Goal: Complete application form: Complete application form

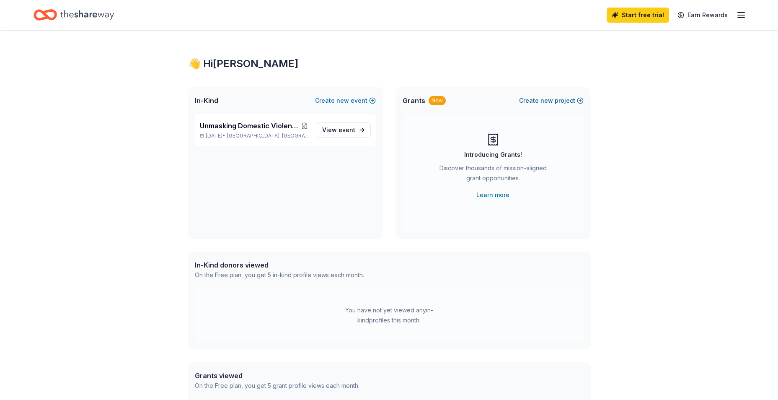
click at [559, 101] on button "Create new project" at bounding box center [551, 101] width 65 height 10
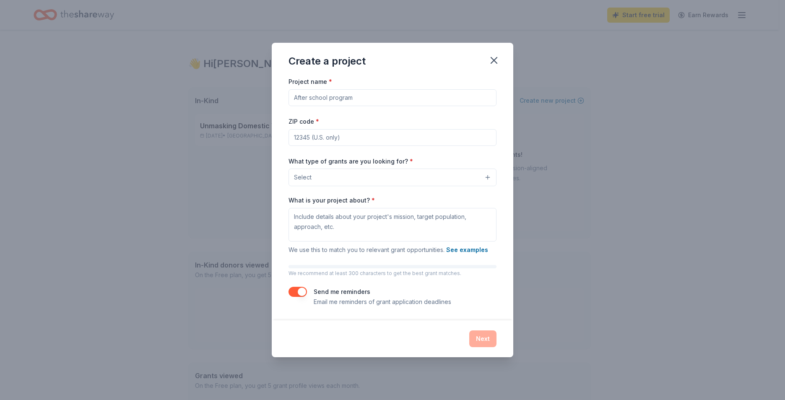
click at [377, 96] on input "Project name *" at bounding box center [392, 97] width 208 height 17
type input "Community Roots Pantry"
type input "59301"
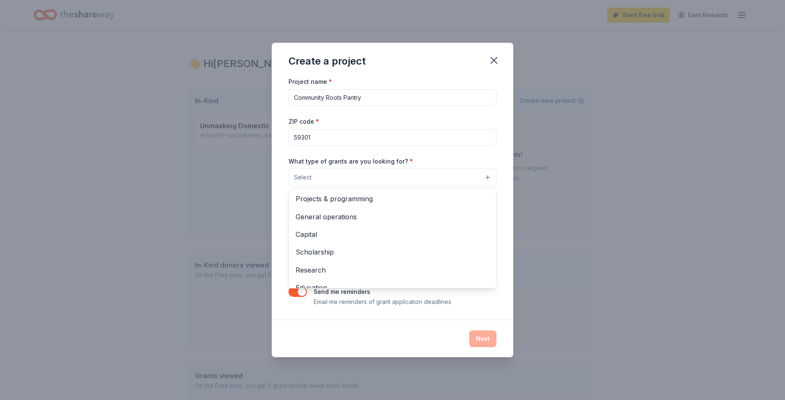
click at [339, 171] on button "Select" at bounding box center [392, 178] width 208 height 18
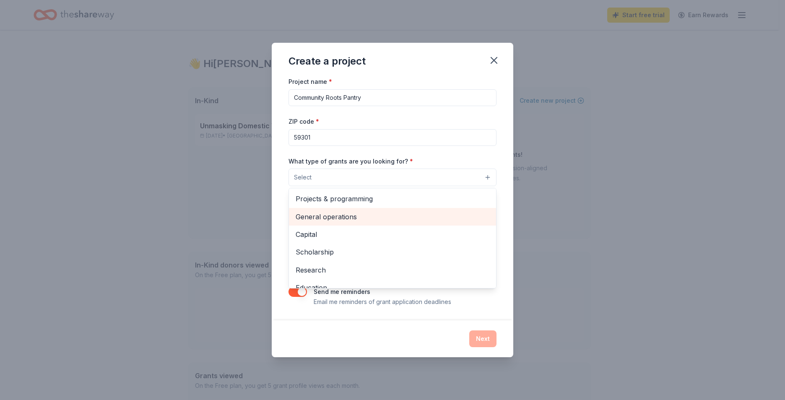
click at [338, 220] on span "General operations" at bounding box center [393, 216] width 194 height 11
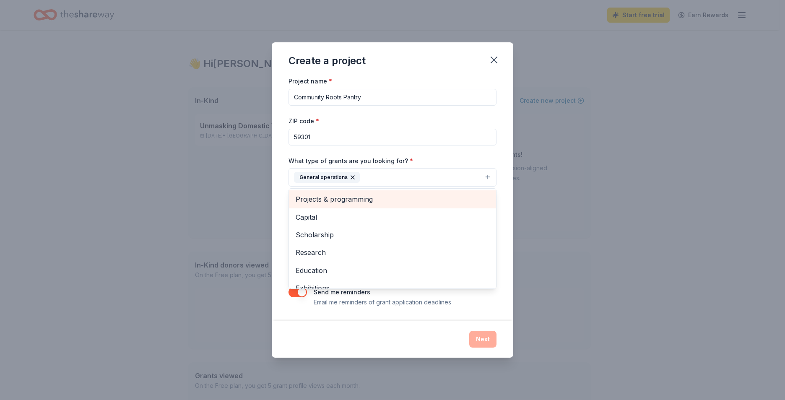
click at [350, 197] on span "Projects & programming" at bounding box center [393, 199] width 194 height 11
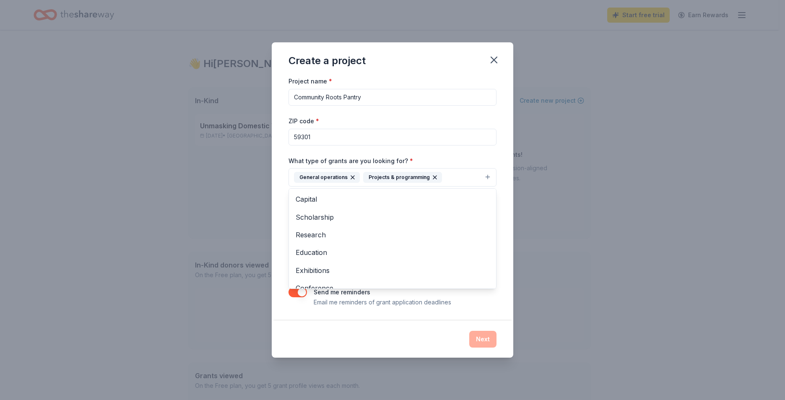
click at [351, 176] on icon "button" at bounding box center [352, 177] width 7 height 7
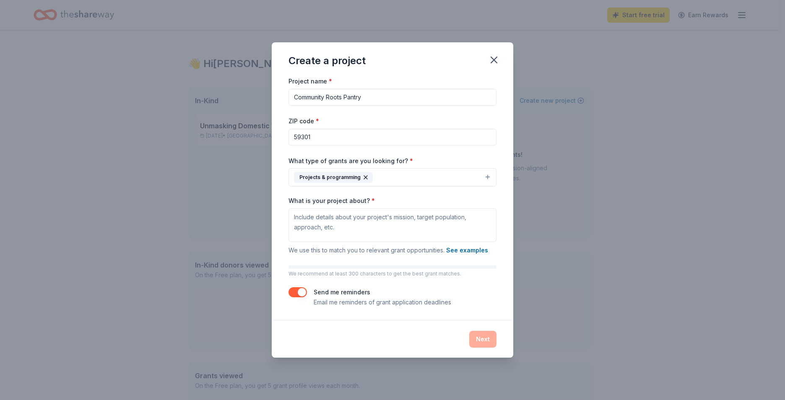
click at [407, 176] on button "Projects & programming" at bounding box center [392, 177] width 208 height 18
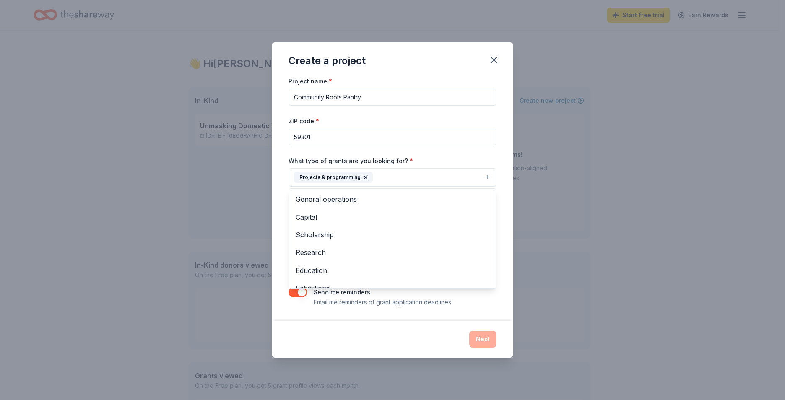
click at [649, 249] on div "Create a project Project name * Community Roots Pantry ZIP code * 59301 What ty…" at bounding box center [392, 200] width 785 height 400
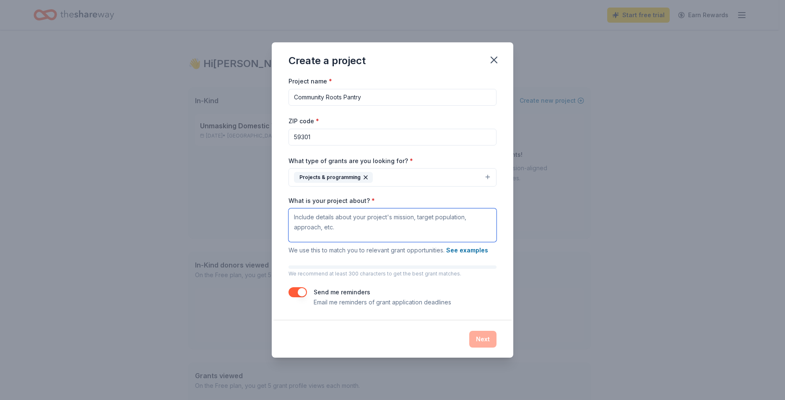
click at [422, 230] on textarea "What is your project about? *" at bounding box center [392, 225] width 208 height 34
click at [418, 228] on textarea "What is your project about? *" at bounding box center [392, 225] width 208 height 34
paste textarea "Community Roots Pantry provides free access to non-perishable food, baby suppli…"
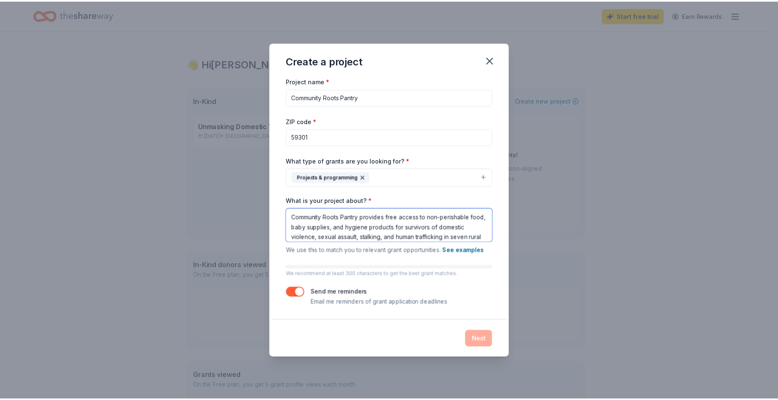
scroll to position [38, 0]
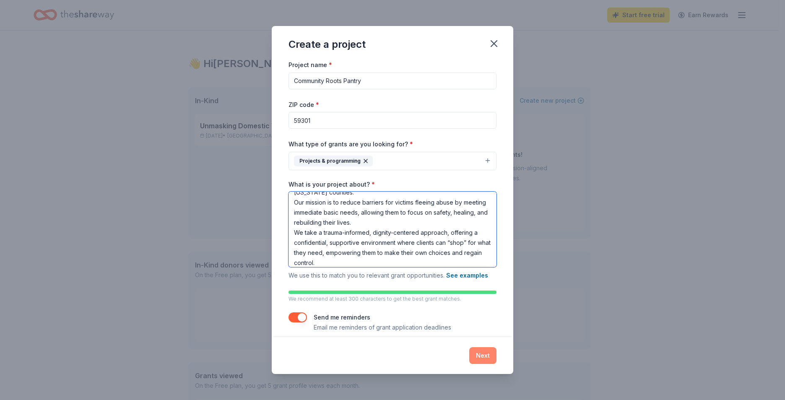
type textarea "Community Roots Pantry provides free access to non-perishable food, baby suppli…"
click at [481, 353] on button "Next" at bounding box center [482, 355] width 27 height 17
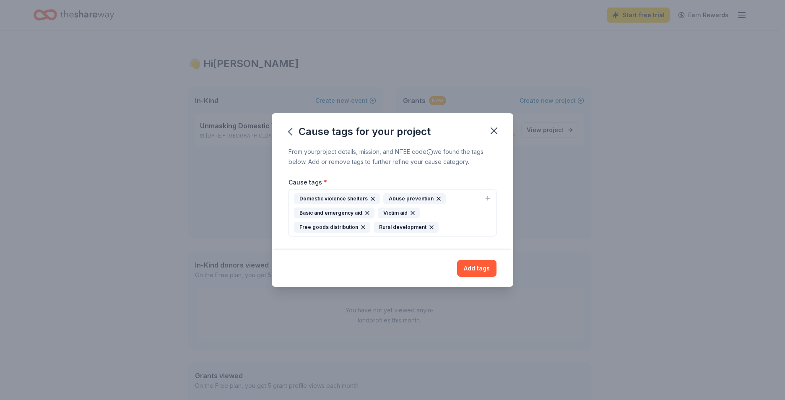
click at [490, 259] on div "Add tags" at bounding box center [392, 268] width 241 height 37
click at [480, 270] on button "Add tags" at bounding box center [476, 268] width 39 height 17
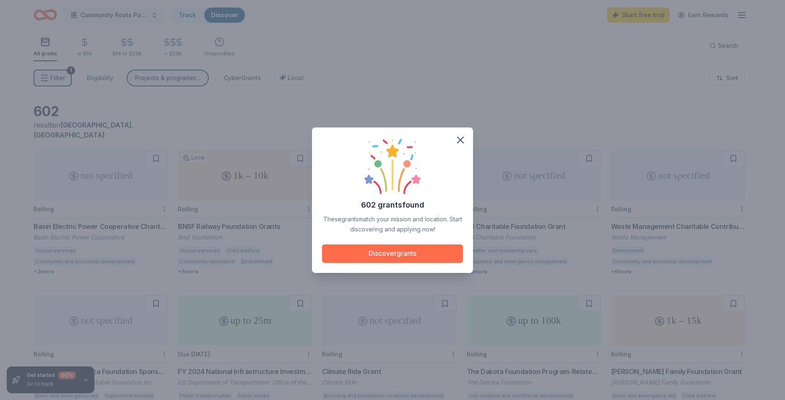
click at [402, 250] on button "Discover grants" at bounding box center [392, 253] width 141 height 18
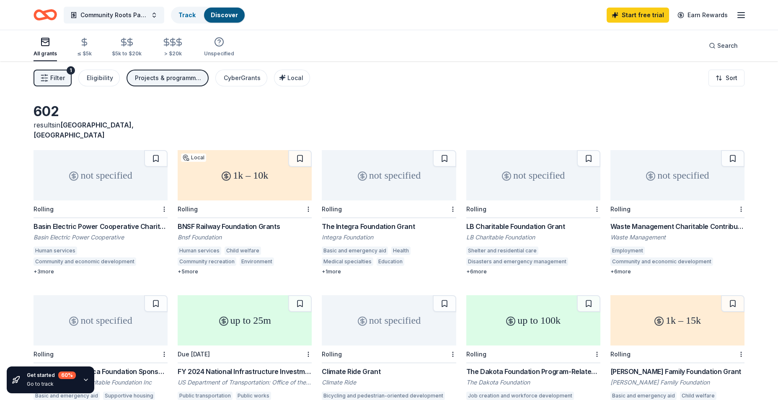
click at [239, 221] on div "BNSF Railway Foundation Grants" at bounding box center [245, 226] width 134 height 10
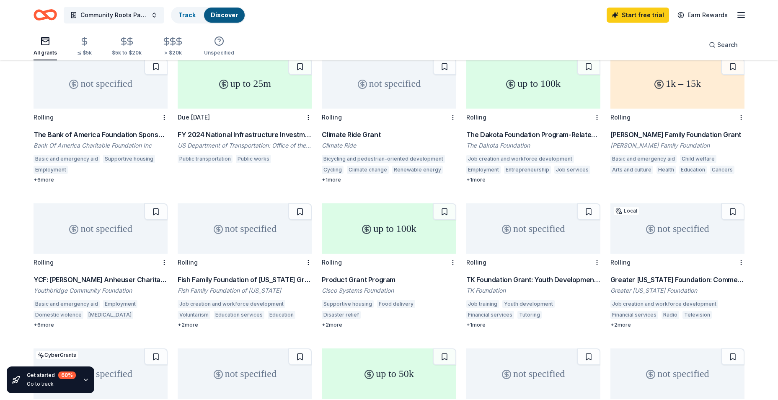
scroll to position [245, 0]
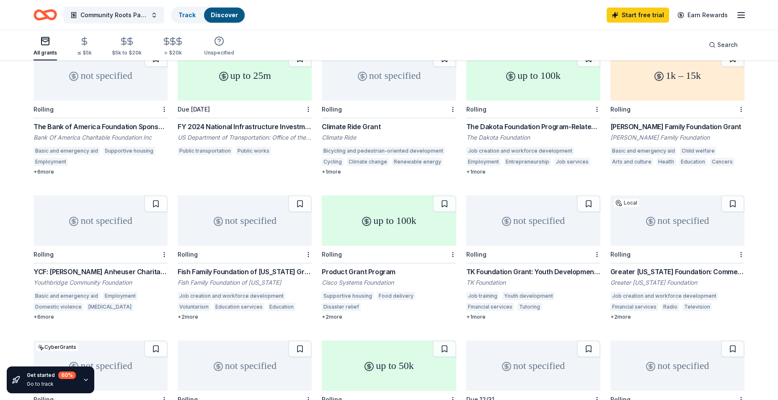
click at [393, 200] on div "up to 100k" at bounding box center [389, 220] width 134 height 50
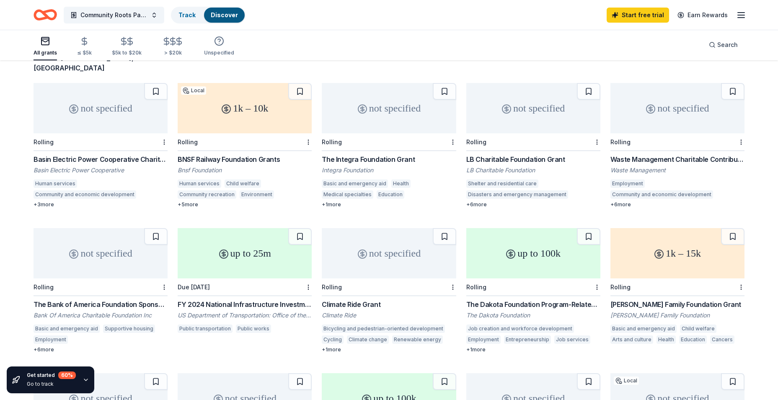
scroll to position [0, 0]
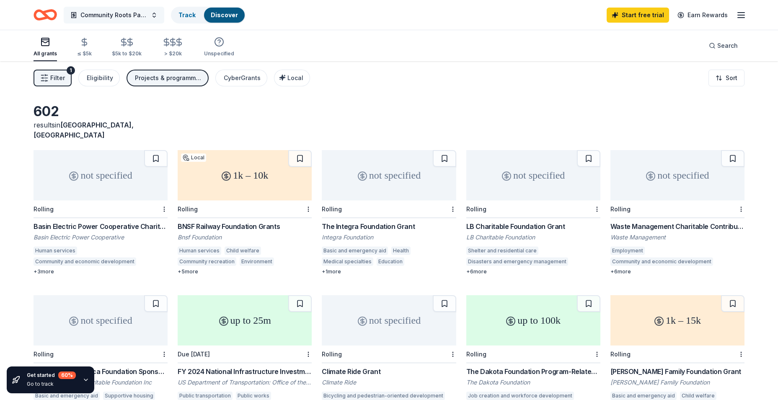
click at [154, 12] on button "Community Roots Pantry" at bounding box center [114, 15] width 101 height 17
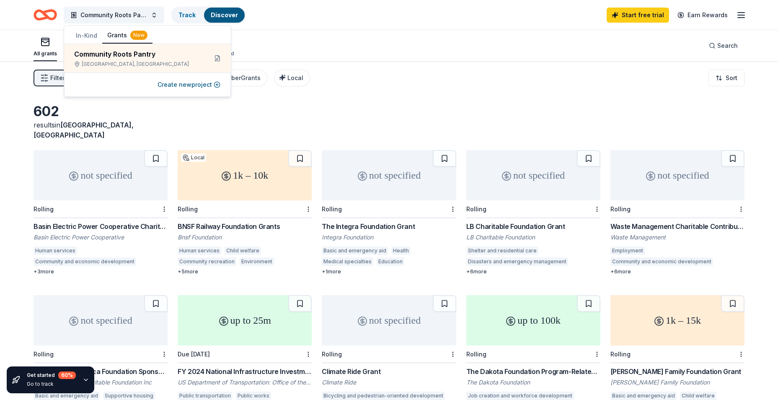
click at [91, 37] on button "In-Kind" at bounding box center [86, 35] width 31 height 15
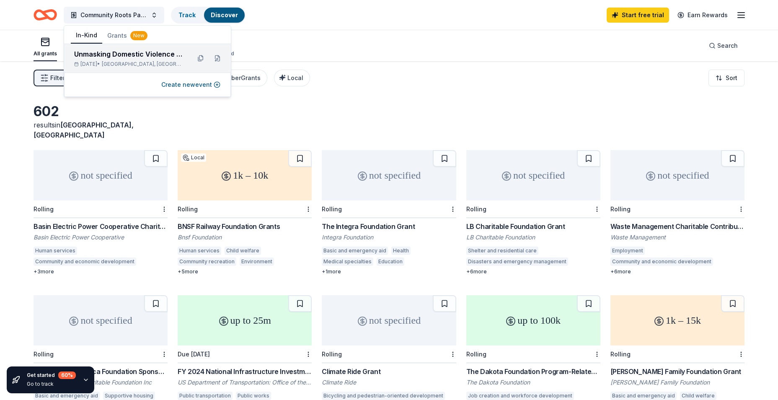
click at [96, 59] on div "Unmasking Domestic Violence Masquerade Ball Oct 18, 2025 • Miles City, MT" at bounding box center [129, 58] width 110 height 18
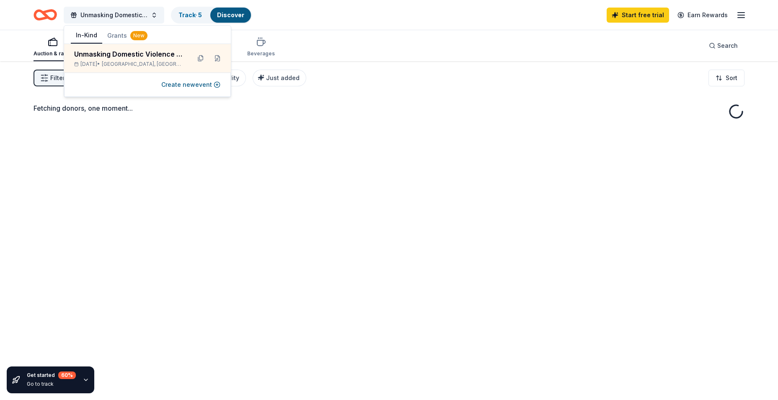
click at [220, 154] on div "Fetching donors, one moment..." at bounding box center [389, 261] width 778 height 400
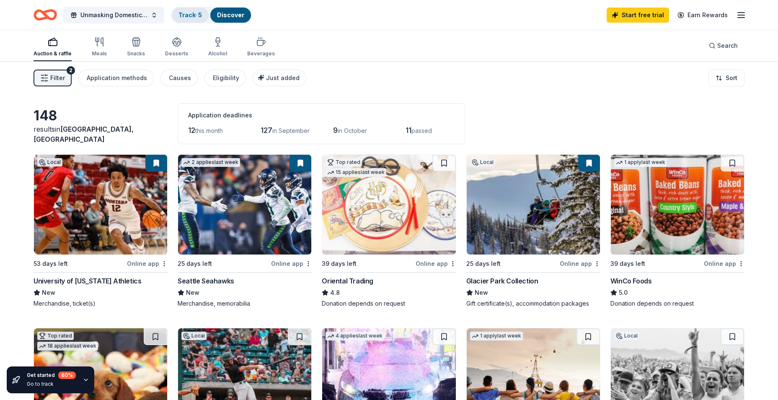
click at [182, 14] on link "Track · 5" at bounding box center [190, 14] width 23 height 7
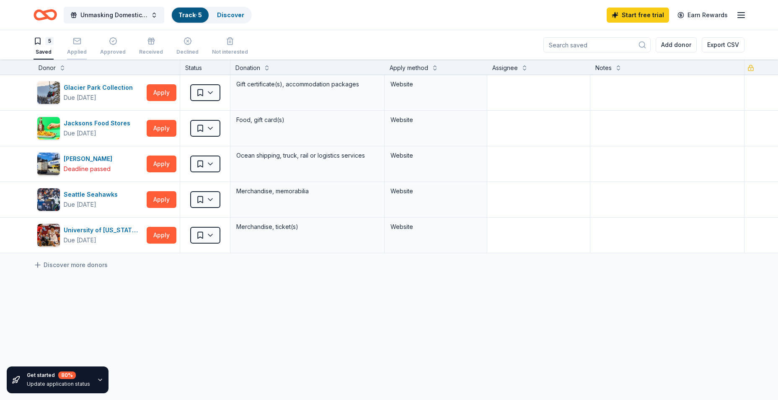
click at [85, 47] on div "Applied" at bounding box center [77, 46] width 20 height 18
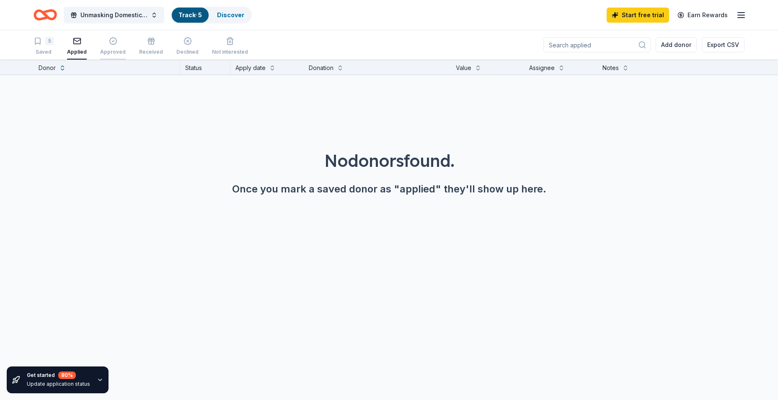
click at [113, 46] on div "Approved" at bounding box center [113, 46] width 26 height 18
click at [145, 48] on div "Received" at bounding box center [151, 46] width 24 height 18
click at [188, 49] on div "Declined" at bounding box center [187, 52] width 22 height 7
click at [218, 44] on div "button" at bounding box center [230, 41] width 36 height 8
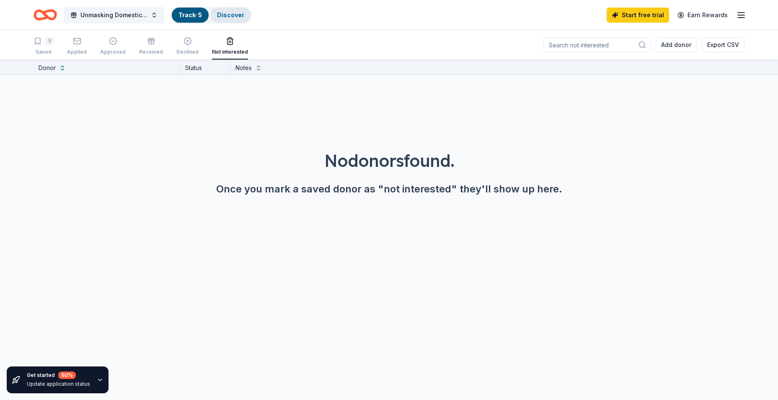
click at [244, 15] on link "Discover" at bounding box center [230, 14] width 27 height 7
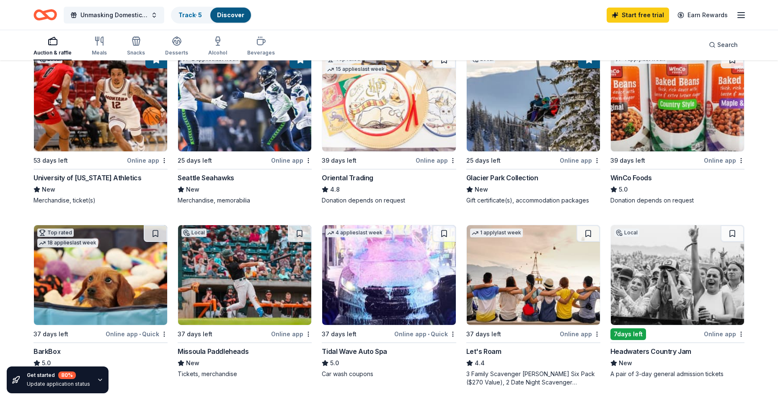
scroll to position [84, 0]
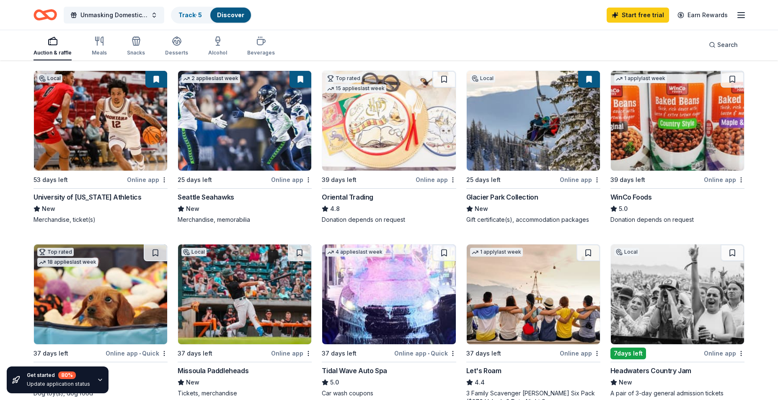
click at [545, 146] on img at bounding box center [533, 121] width 133 height 100
click at [537, 126] on img at bounding box center [533, 121] width 133 height 100
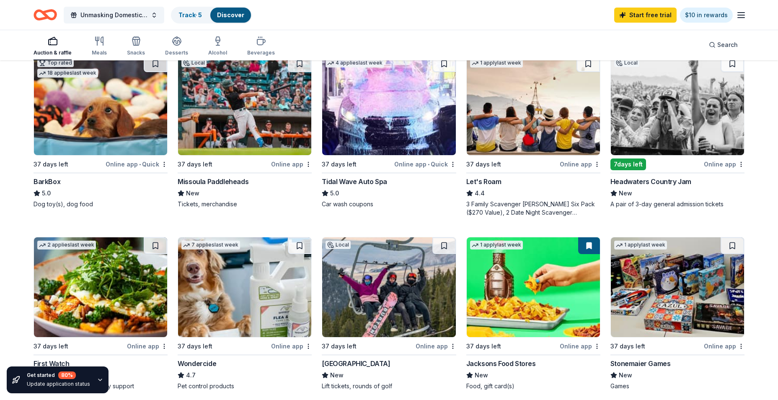
scroll to position [293, 0]
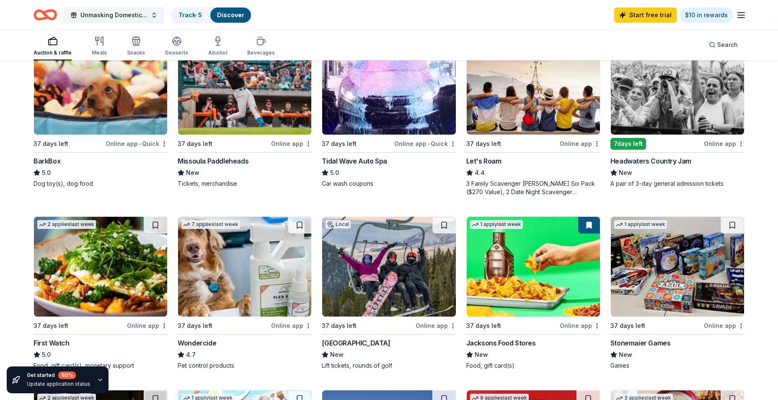
click at [667, 99] on img at bounding box center [677, 85] width 133 height 100
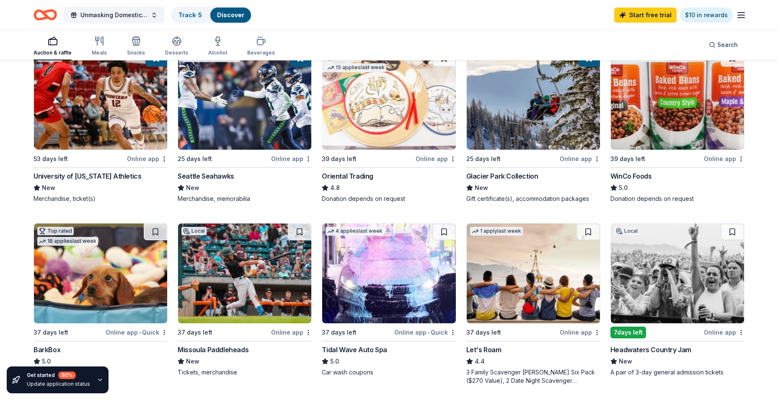
scroll to position [126, 0]
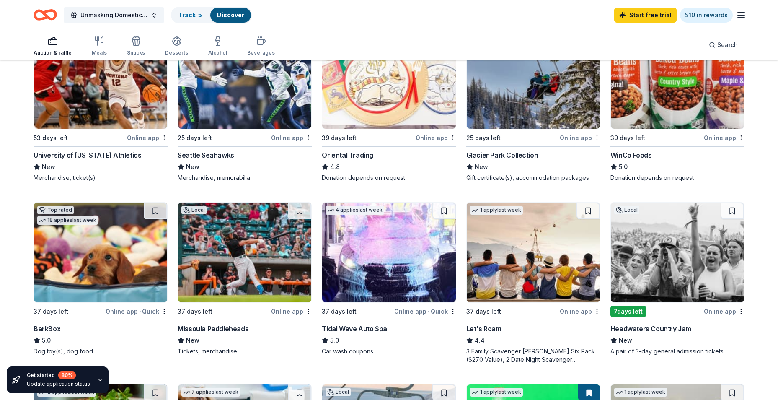
click at [97, 381] on icon "button" at bounding box center [100, 379] width 7 height 7
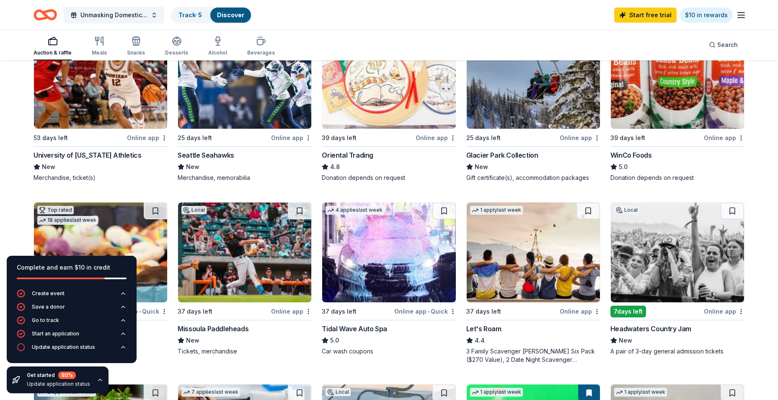
click at [97, 381] on icon "button" at bounding box center [100, 379] width 7 height 7
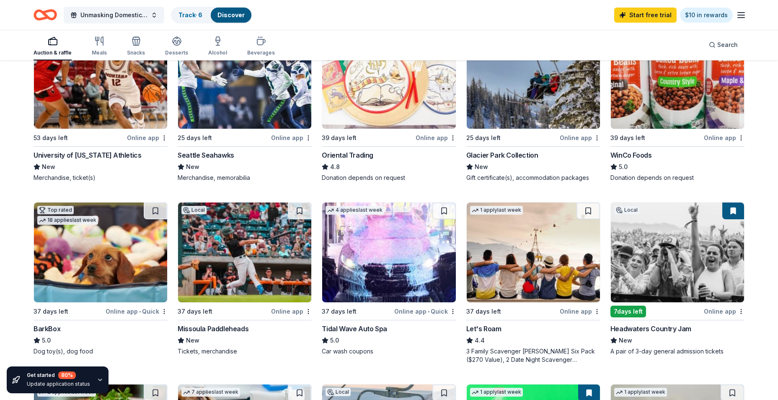
click at [678, 117] on img at bounding box center [677, 79] width 133 height 100
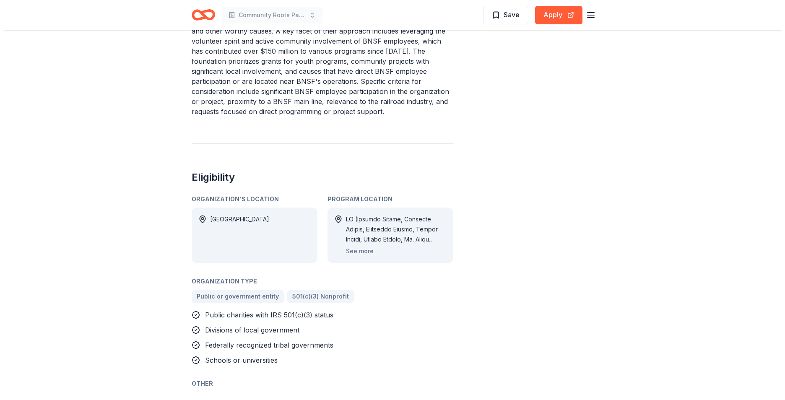
scroll to position [419, 0]
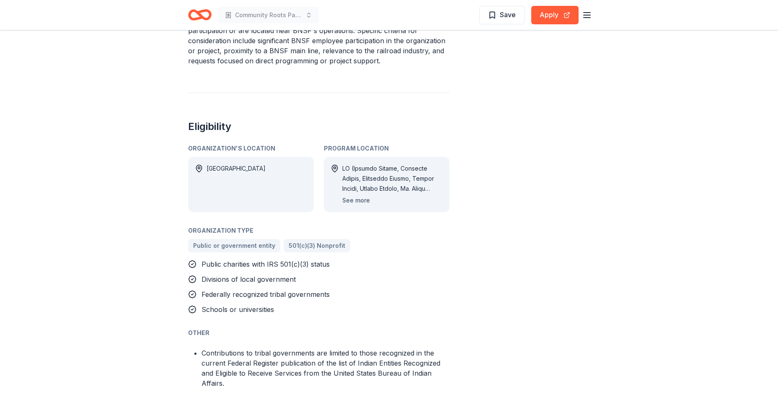
click at [351, 201] on button "See more" at bounding box center [356, 200] width 28 height 10
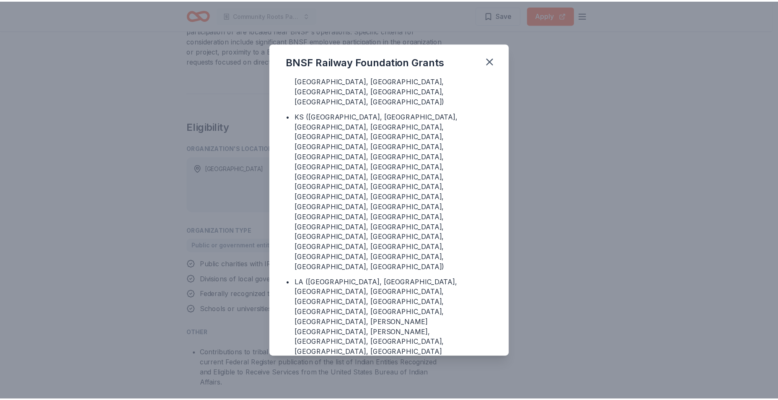
scroll to position [922, 0]
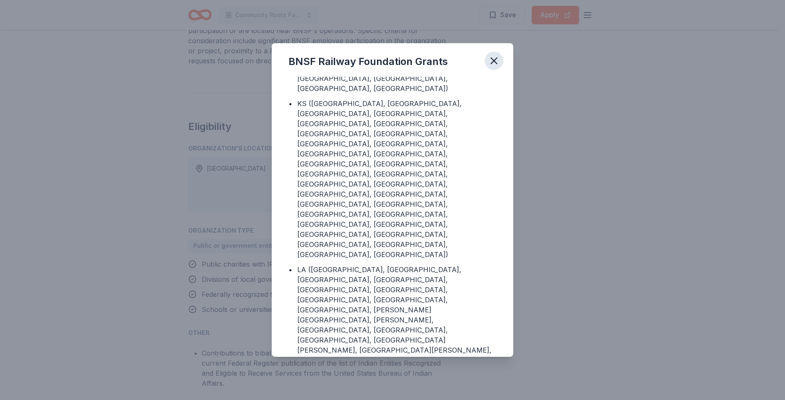
click at [497, 52] on button "button" at bounding box center [494, 61] width 18 height 18
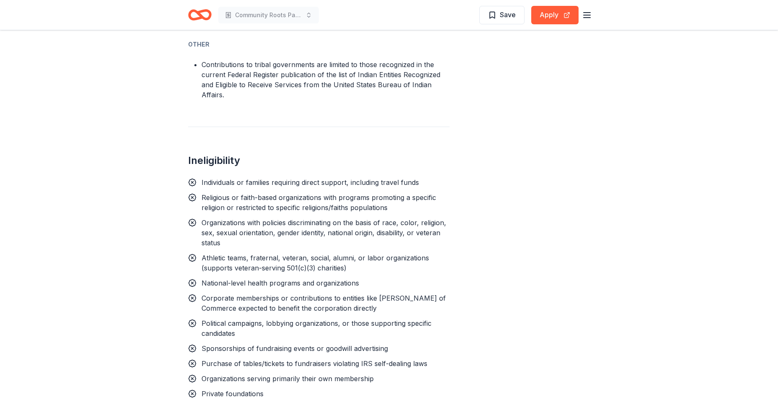
scroll to position [713, 0]
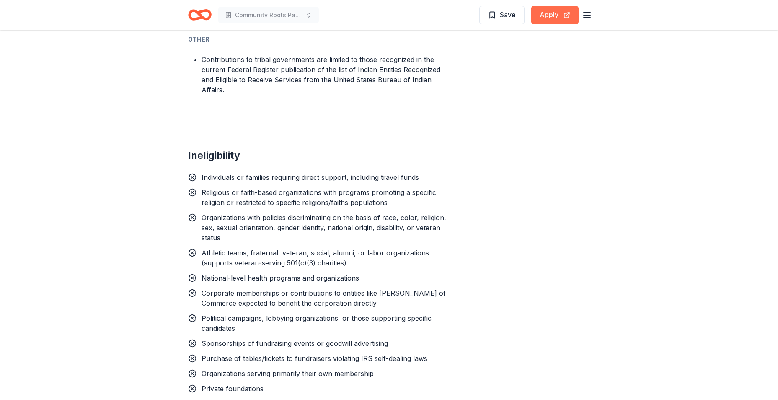
click at [550, 16] on button "Apply" at bounding box center [555, 15] width 47 height 18
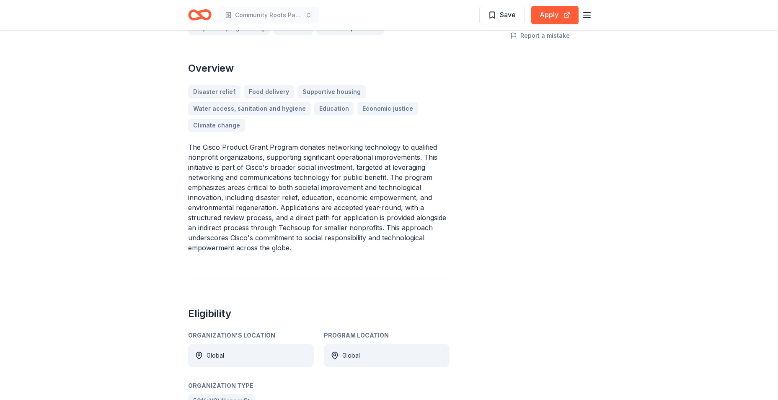
scroll to position [210, 0]
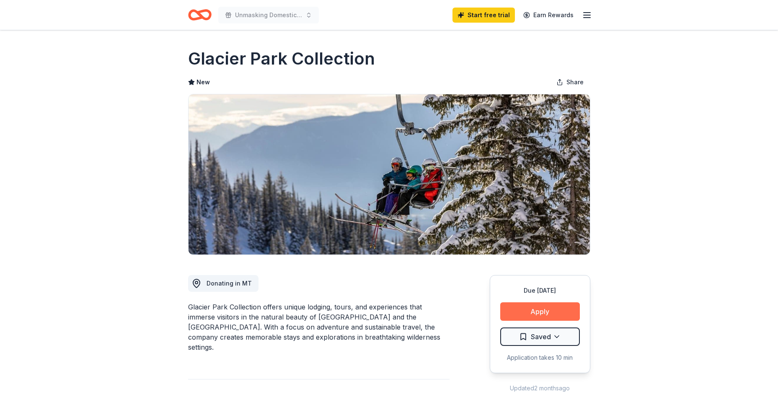
click at [532, 318] on button "Apply" at bounding box center [541, 311] width 80 height 18
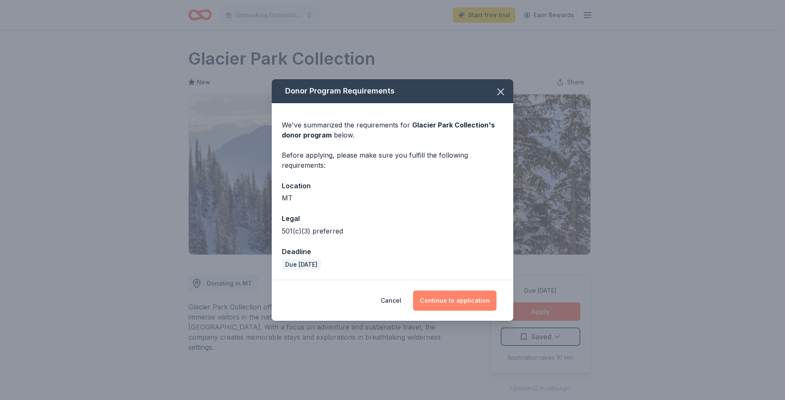
click at [461, 296] on button "Continue to application" at bounding box center [454, 301] width 83 height 20
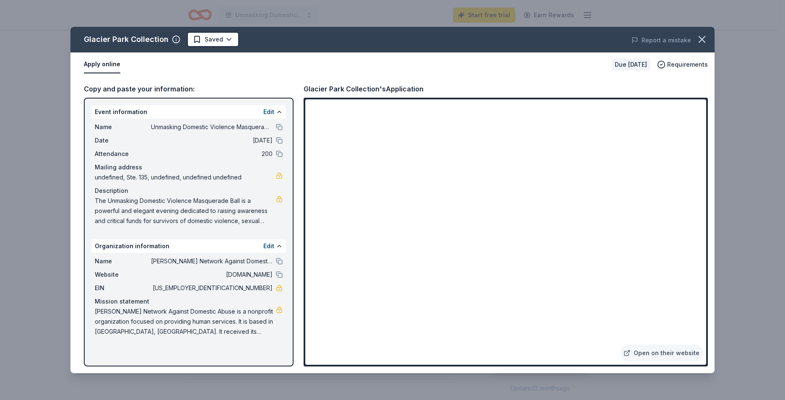
click at [107, 67] on button "Apply online" at bounding box center [102, 65] width 36 height 18
click at [148, 86] on div "Copy and paste your information:" at bounding box center [189, 88] width 210 height 11
drag, startPoint x: 496, startPoint y: 45, endPoint x: 493, endPoint y: 83, distance: 37.8
click at [493, 83] on div "Glacier Park Collection Saved Report a mistake Apply online Due in 25 days Requ…" at bounding box center [392, 200] width 644 height 346
click at [229, 42] on html "Unmasking Domestic Violence Masquerade Ball Start free trial Earn Rewards Due i…" at bounding box center [392, 200] width 785 height 400
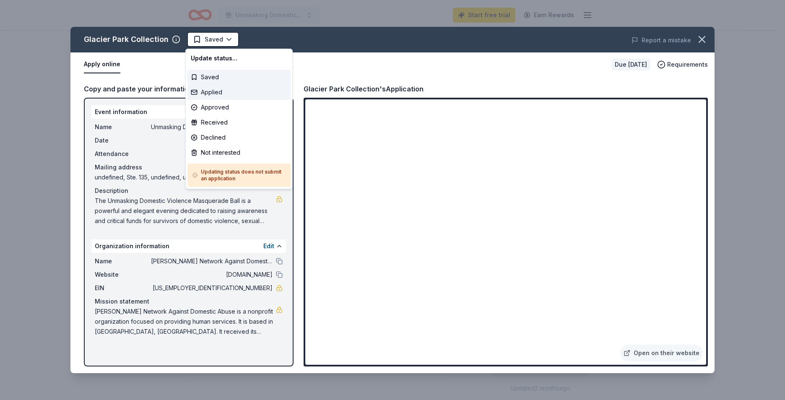
click at [221, 96] on div "Applied" at bounding box center [238, 92] width 103 height 15
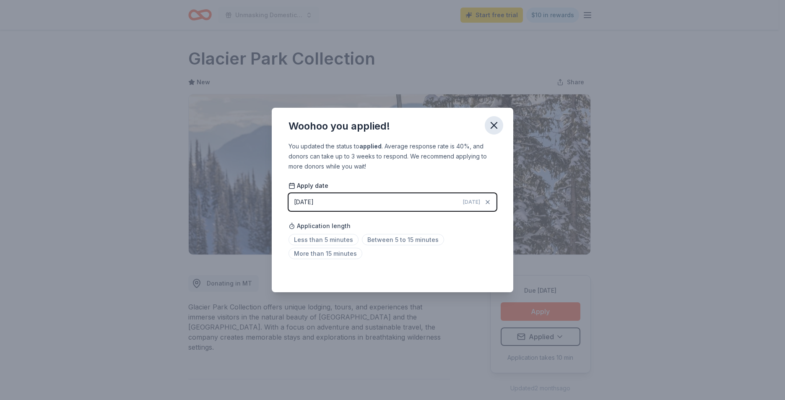
click at [496, 129] on icon "button" at bounding box center [494, 125] width 12 height 12
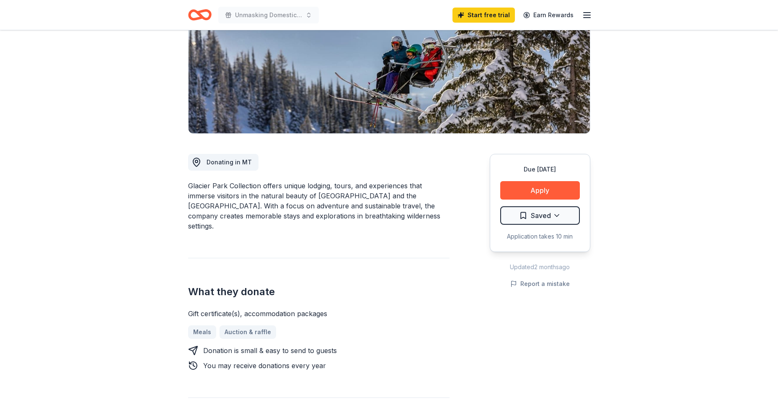
scroll to position [168, 0]
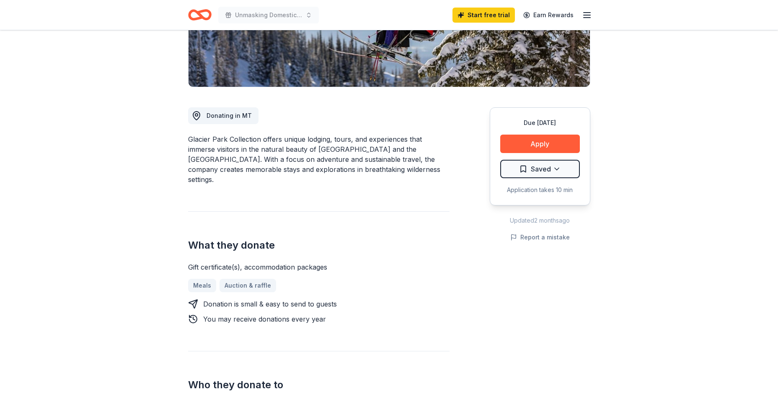
click at [286, 262] on div "Gift certificate(s), accommodation packages" at bounding box center [319, 267] width 262 height 10
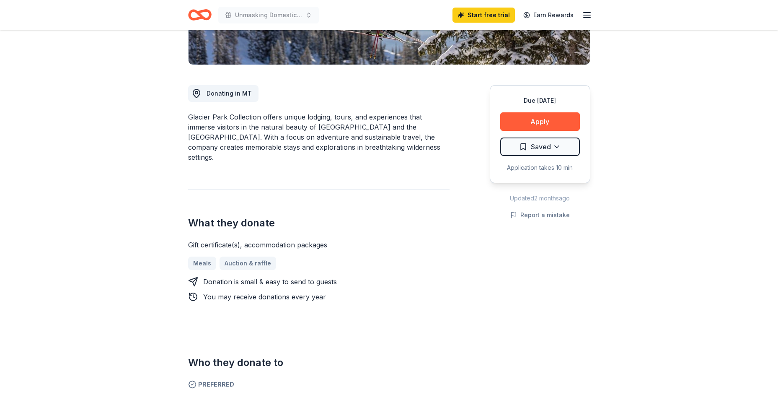
scroll to position [252, 0]
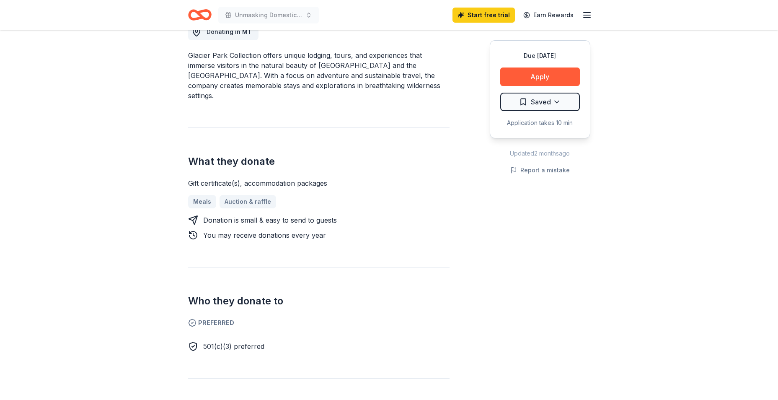
drag, startPoint x: 347, startPoint y: 174, endPoint x: 184, endPoint y: 164, distance: 163.8
click at [184, 164] on div "Glacier Park Collection New Share Donating in MT Glacier Park Collection offers…" at bounding box center [389, 313] width 429 height 1069
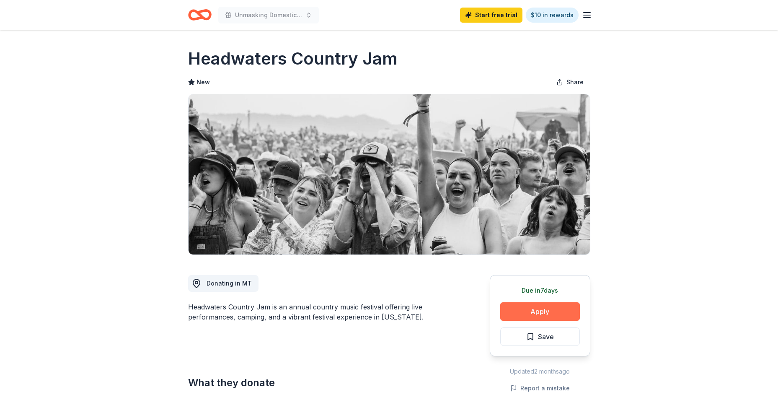
click at [539, 308] on button "Apply" at bounding box center [541, 311] width 80 height 18
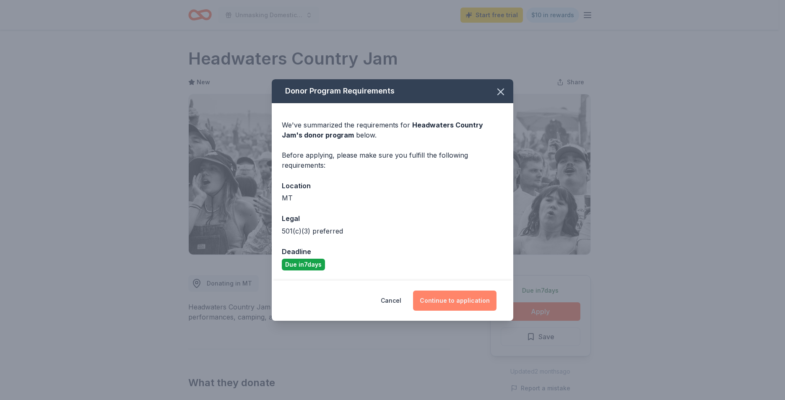
click at [479, 298] on button "Continue to application" at bounding box center [454, 301] width 83 height 20
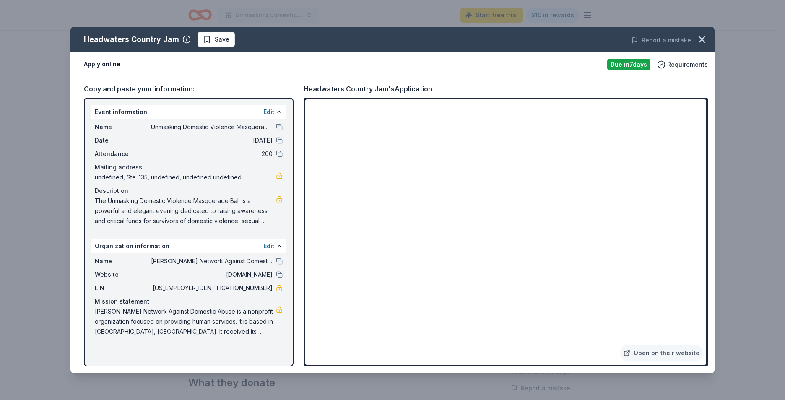
click at [236, 41] on div "Headwaters Country Jam Save" at bounding box center [263, 39] width 387 height 15
click at [215, 35] on span "Save" at bounding box center [222, 39] width 15 height 10
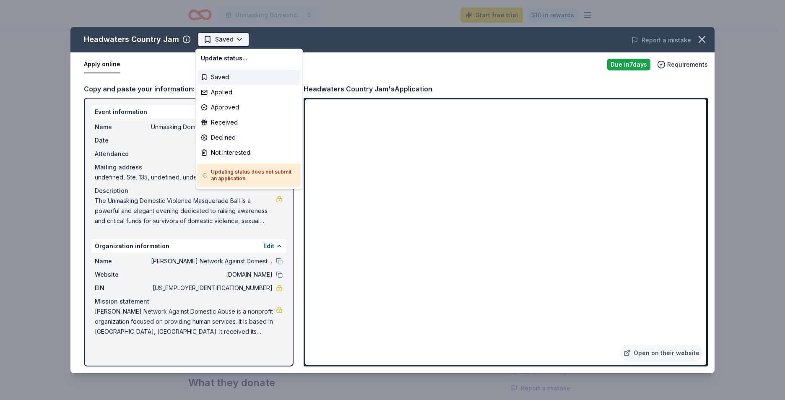
click at [238, 39] on html "Unmasking Domestic Violence Masquerade Ball Start free trial $10 in rewards Due…" at bounding box center [392, 200] width 785 height 400
click at [226, 96] on div "Applied" at bounding box center [248, 92] width 103 height 15
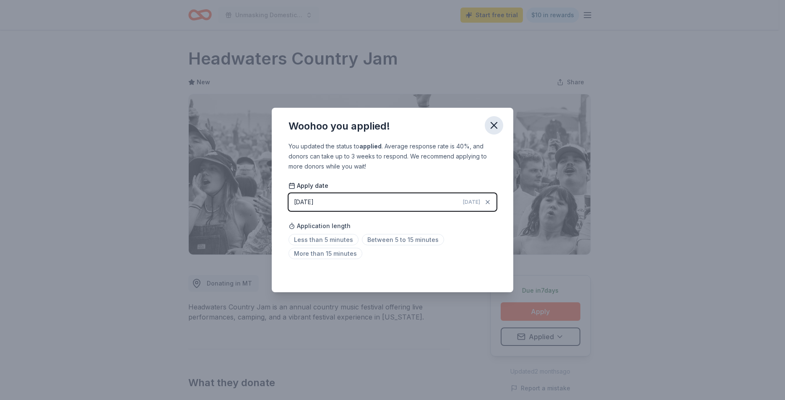
click at [490, 128] on icon "button" at bounding box center [494, 125] width 12 height 12
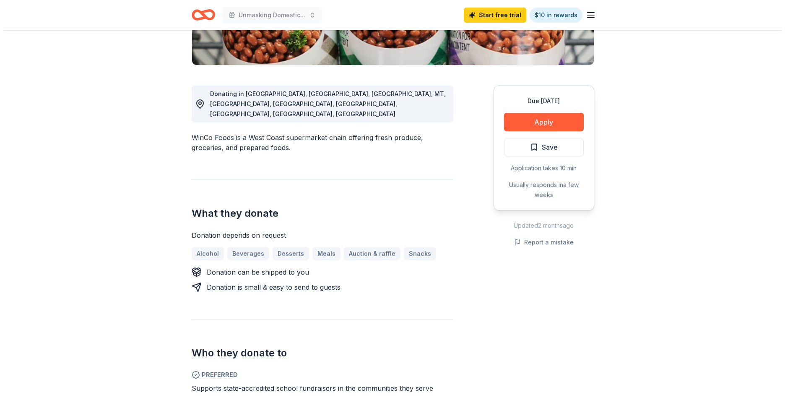
scroll to position [210, 0]
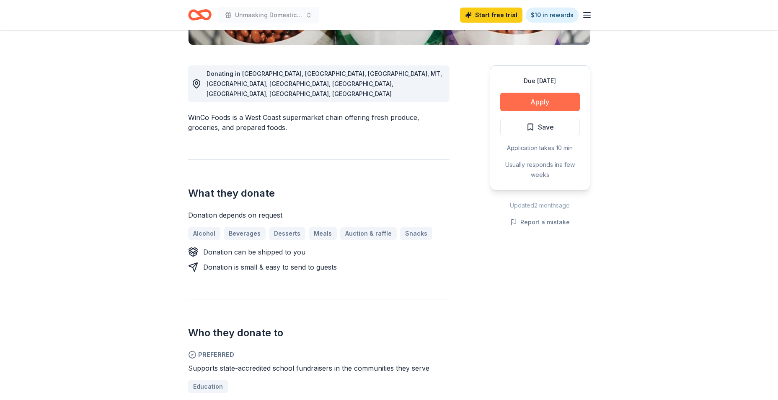
click at [538, 101] on button "Apply" at bounding box center [541, 102] width 80 height 18
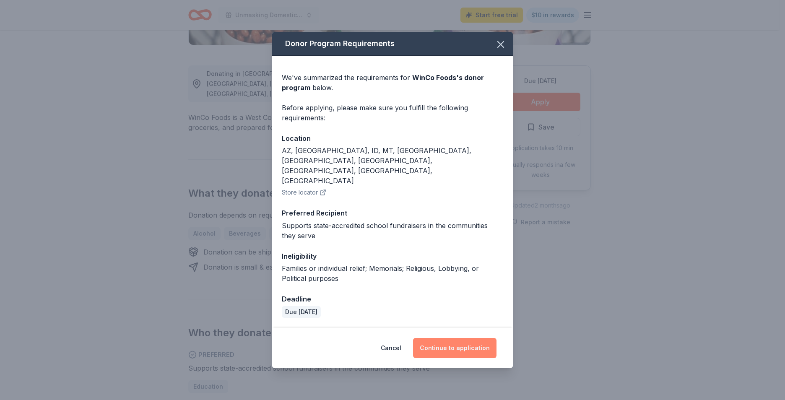
click at [478, 338] on button "Continue to application" at bounding box center [454, 348] width 83 height 20
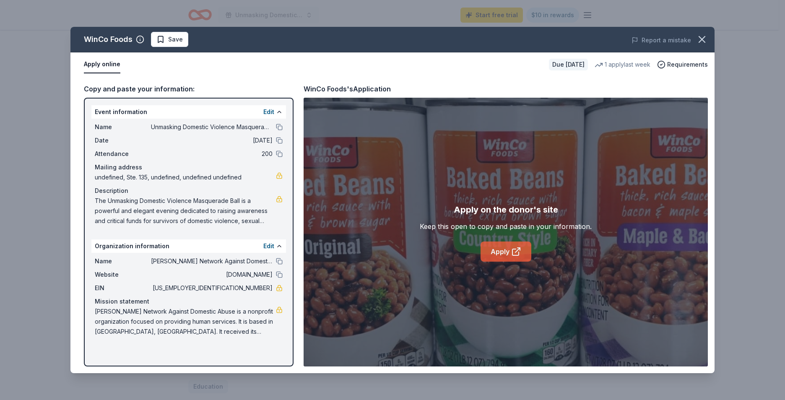
click at [502, 253] on link "Apply" at bounding box center [505, 251] width 51 height 20
